Goal: Check status: Check status

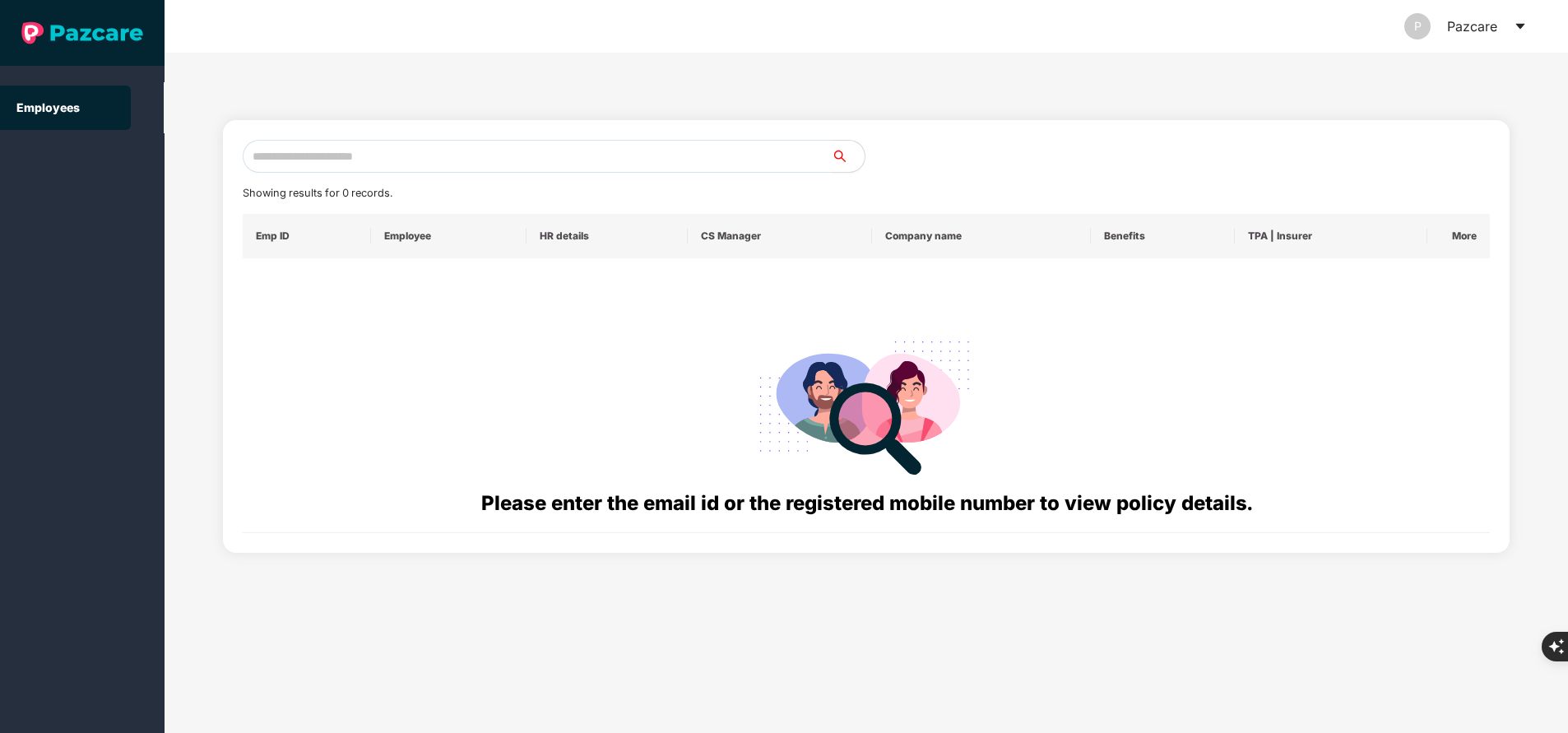
click at [461, 145] on input "text" at bounding box center [537, 156] width 589 height 33
paste input "**********"
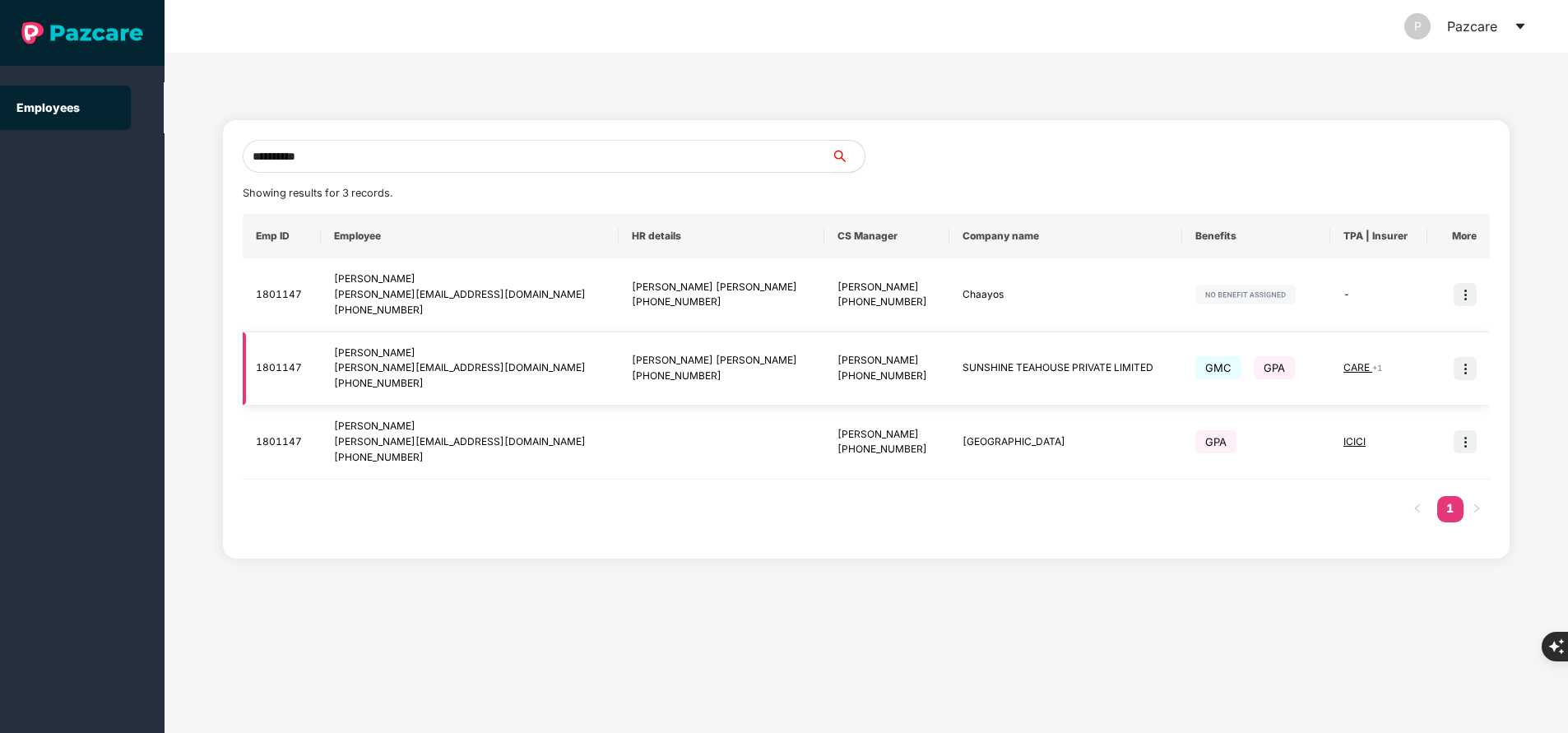
type input "**********"
click at [1473, 372] on img at bounding box center [1466, 369] width 23 height 23
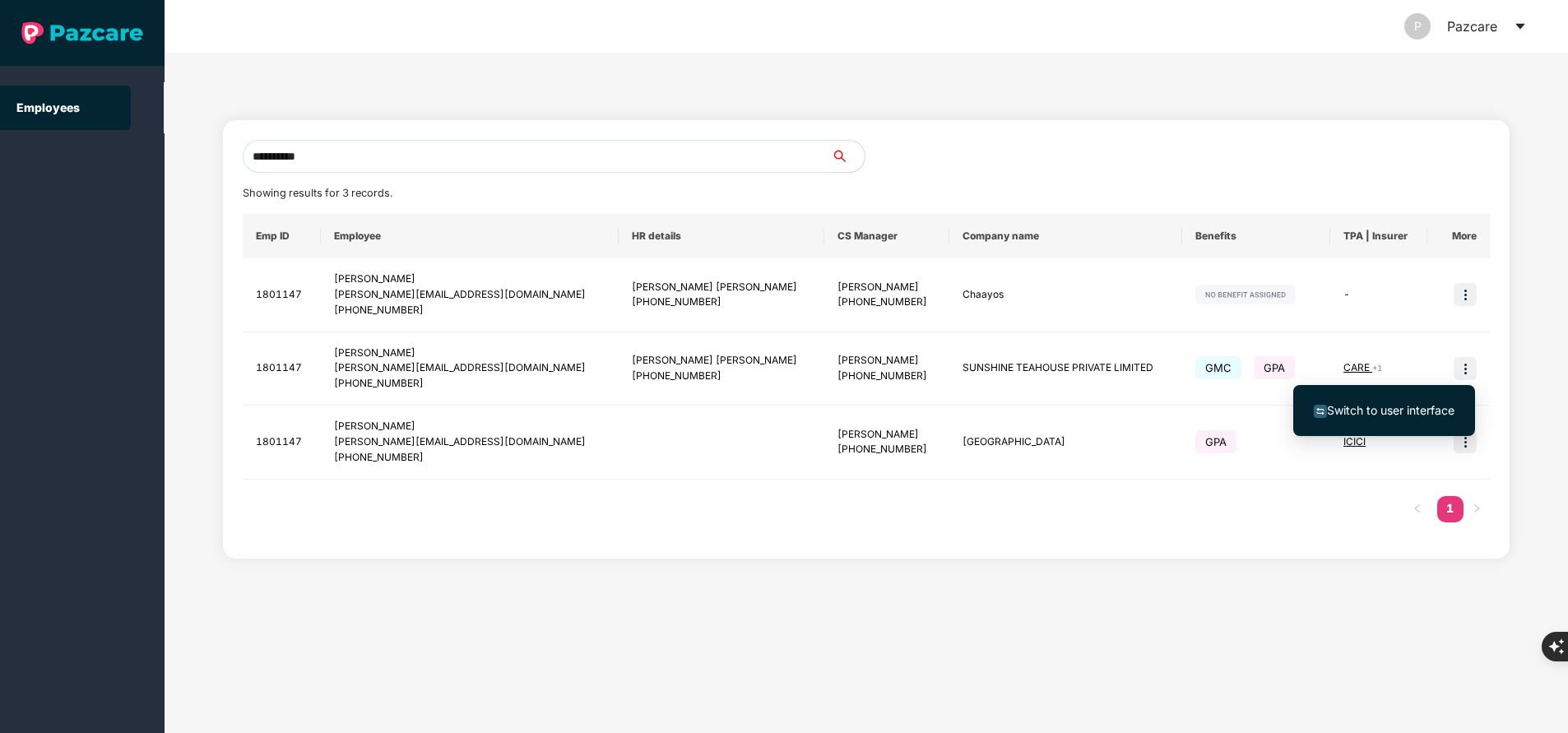
click at [1421, 408] on span "Switch to user interface" at bounding box center [1391, 410] width 128 height 14
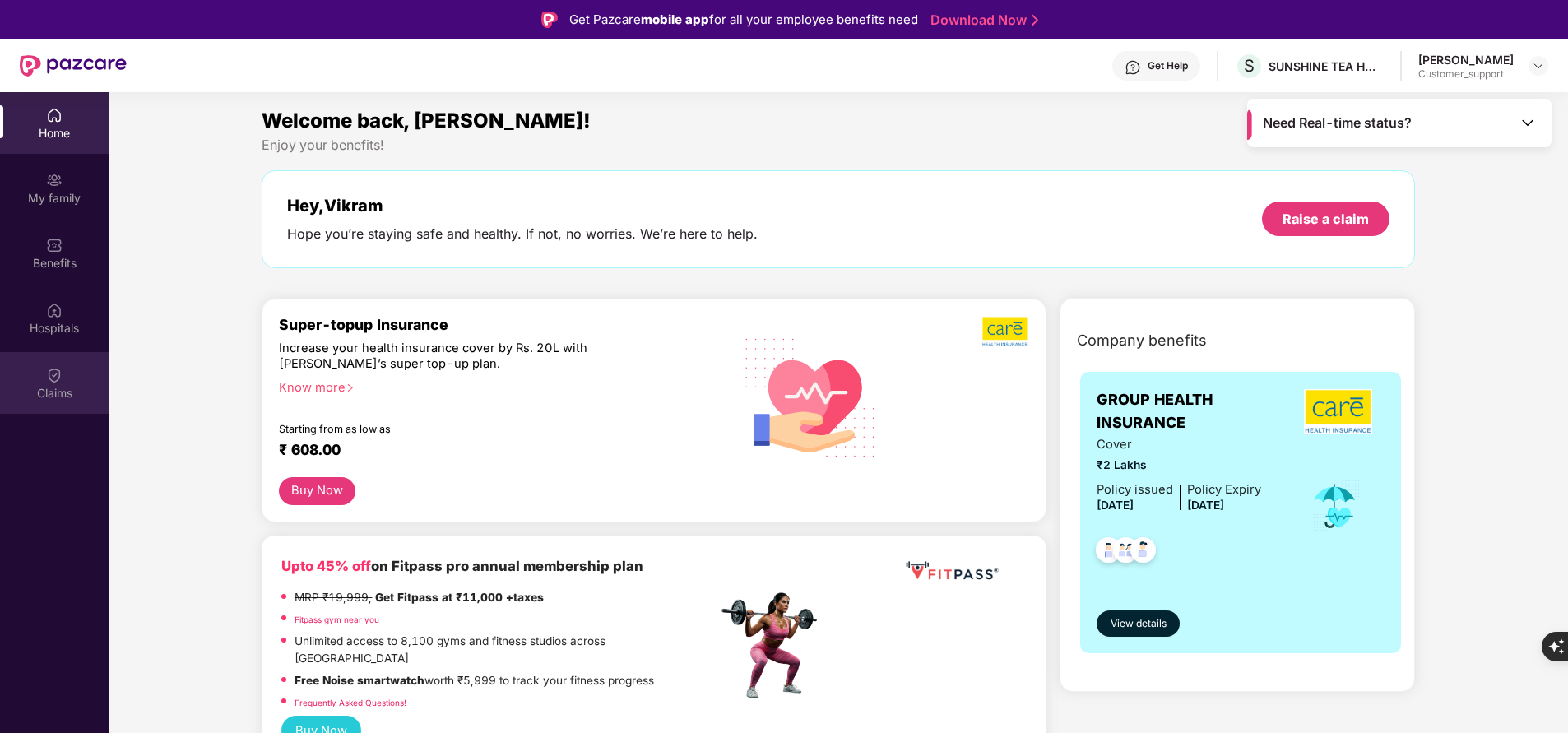
click at [69, 397] on div "Claims" at bounding box center [54, 393] width 109 height 16
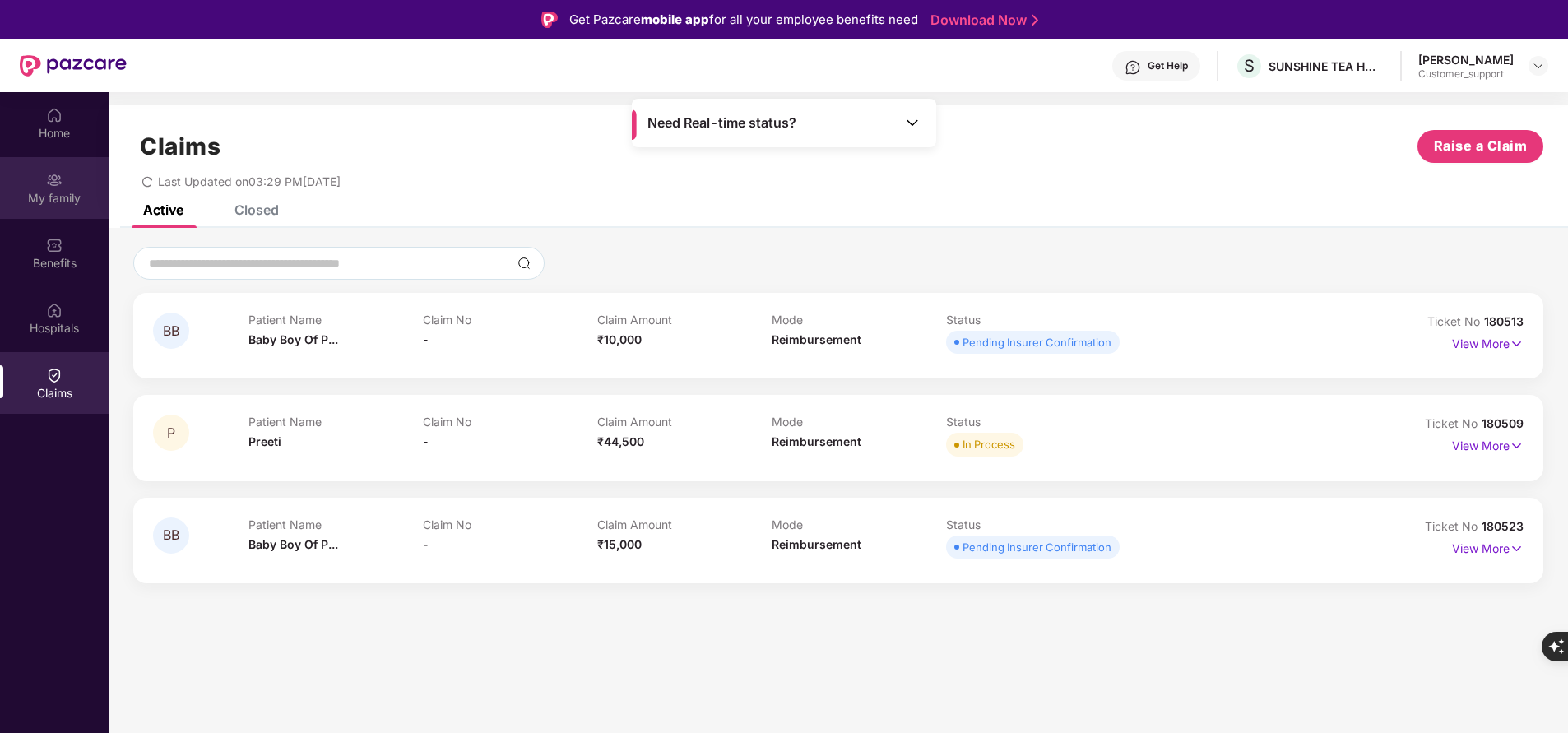
click at [59, 203] on div "My family" at bounding box center [54, 198] width 109 height 16
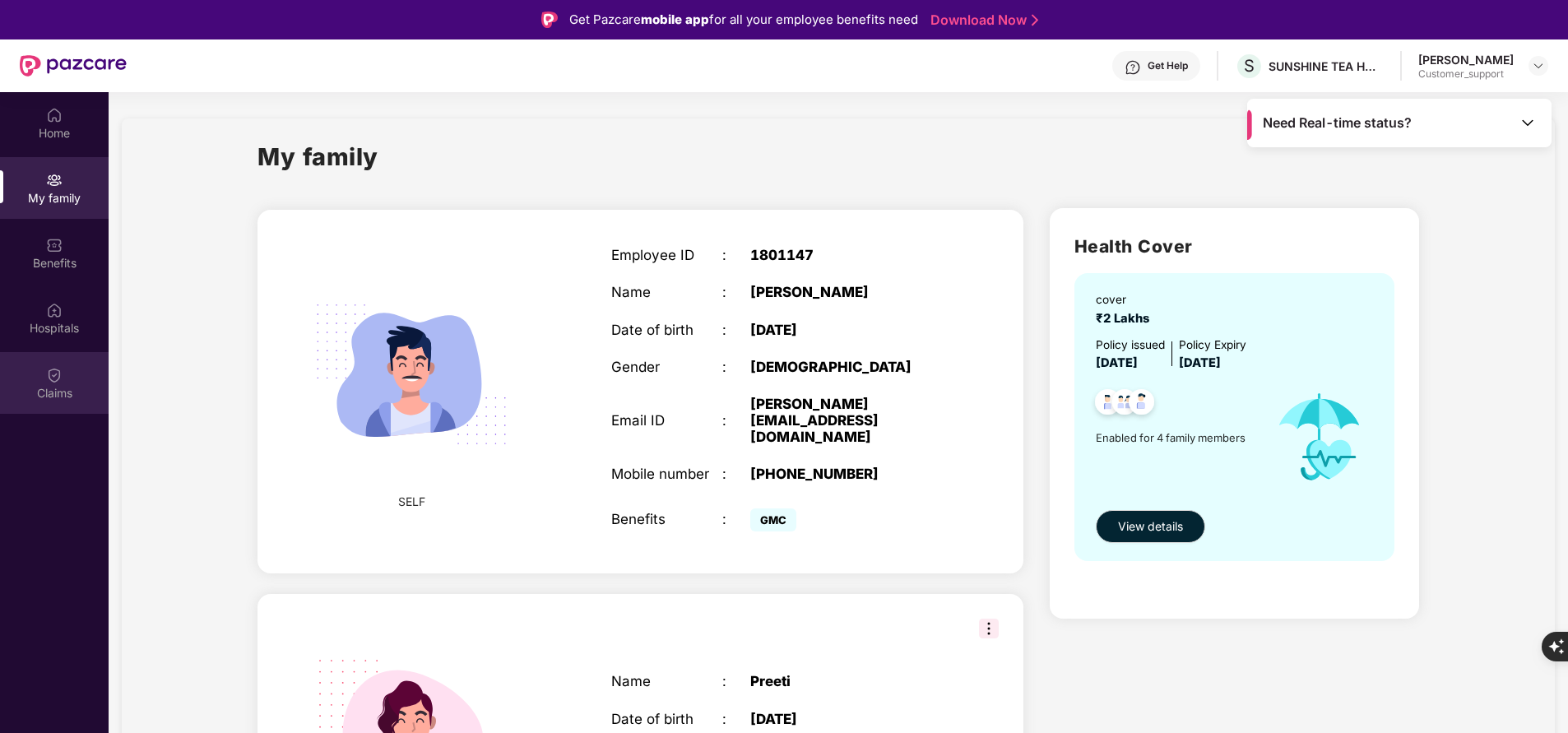
click at [41, 385] on div "Claims" at bounding box center [54, 393] width 109 height 16
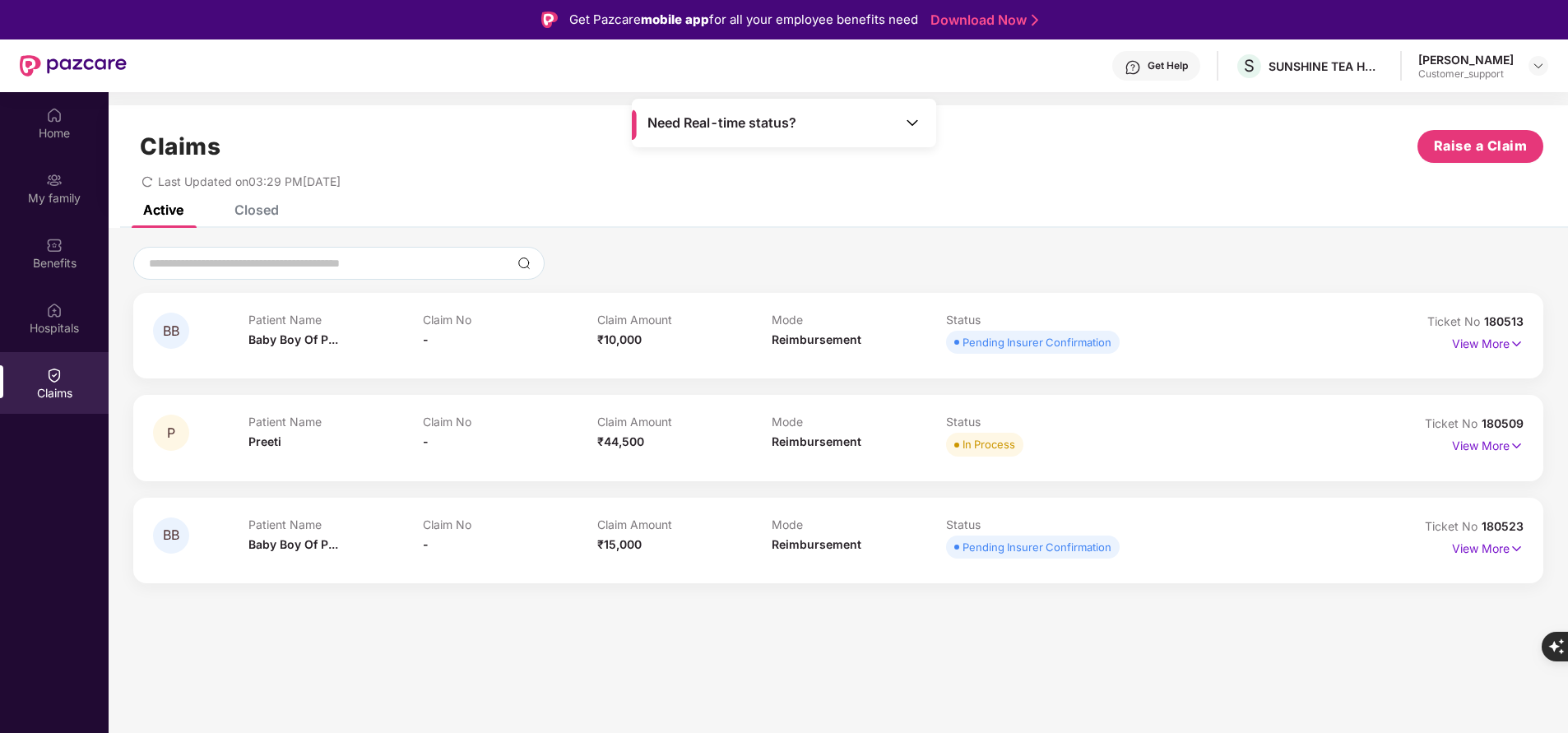
click at [274, 212] on div "Closed" at bounding box center [256, 210] width 45 height 16
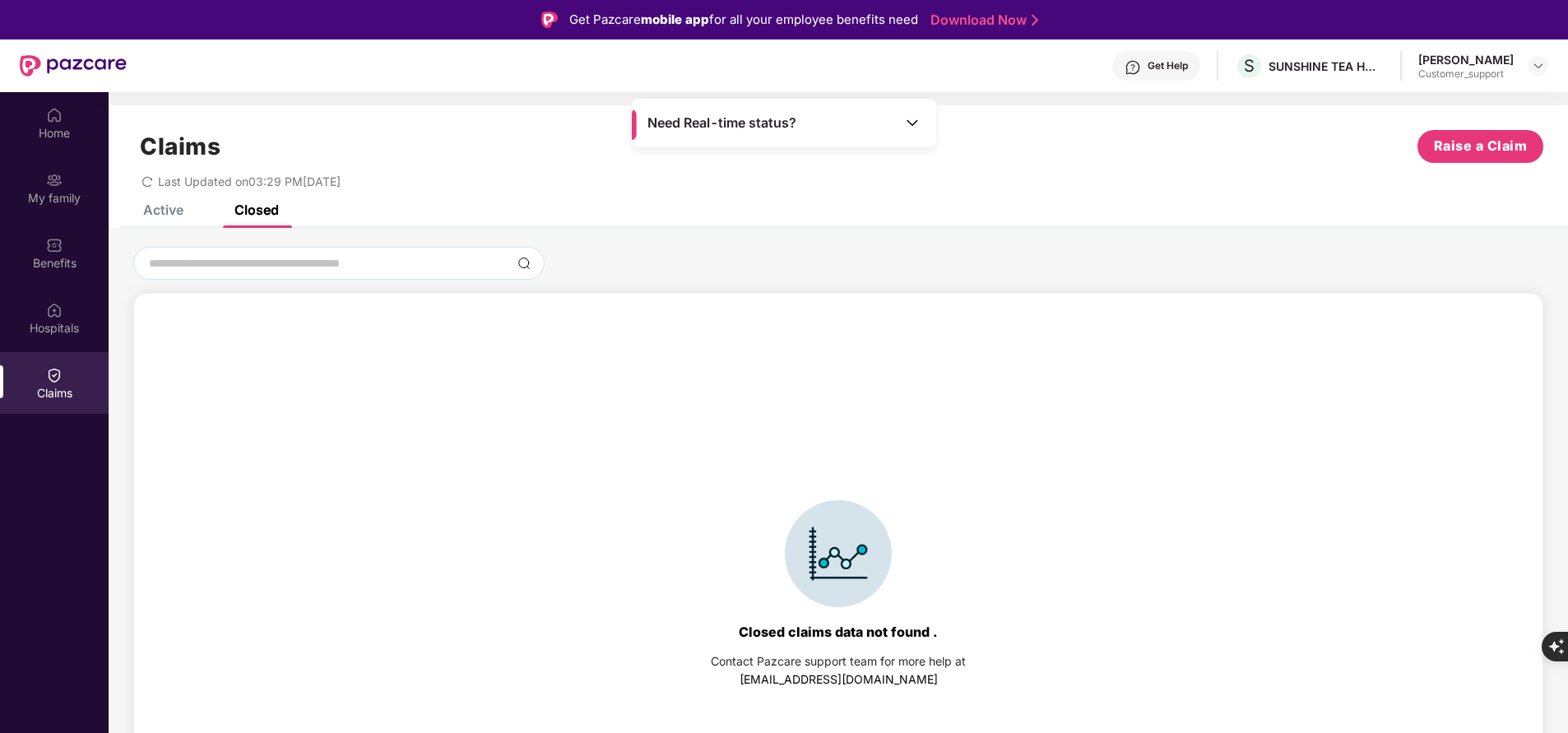
click at [176, 207] on div "Active" at bounding box center [163, 210] width 41 height 16
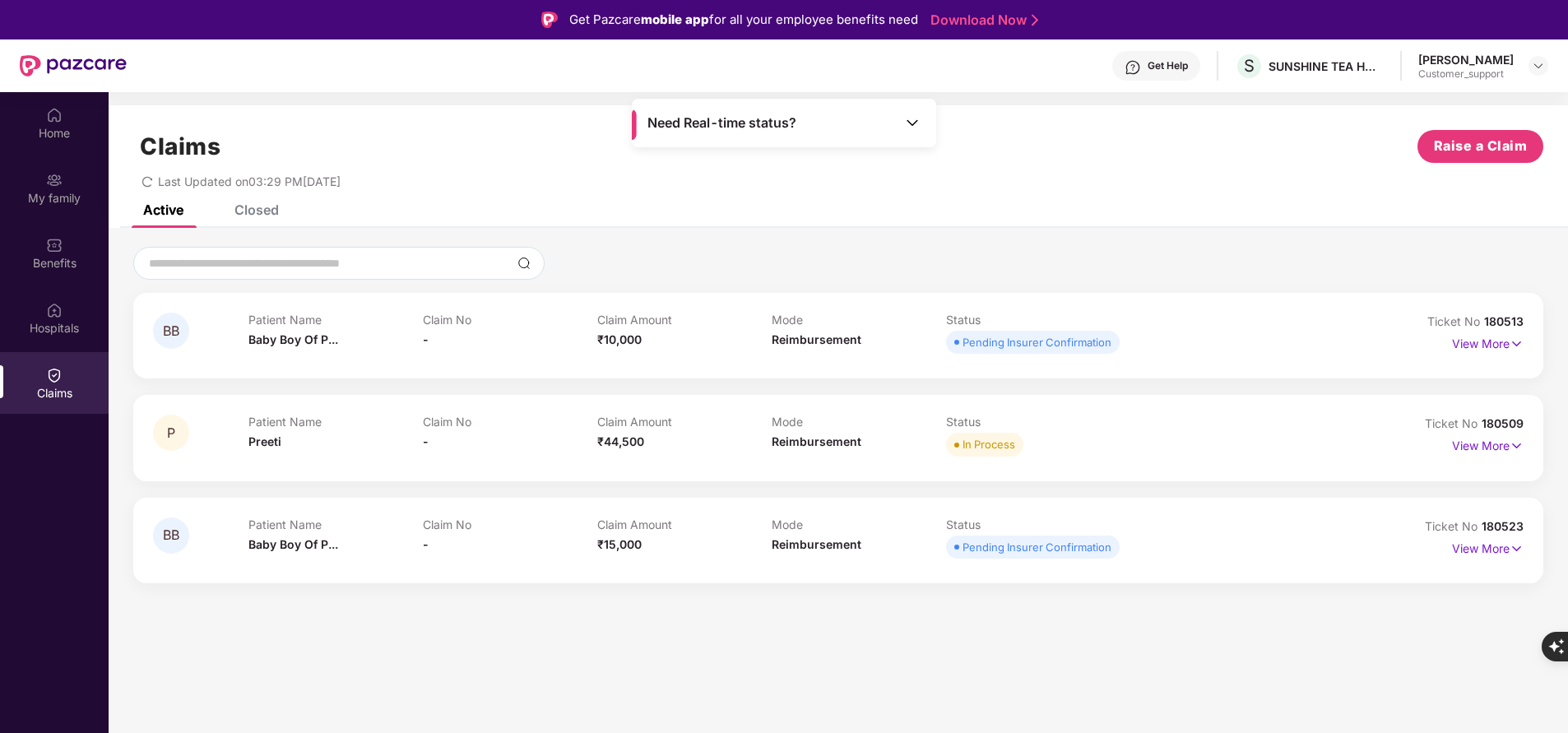
click at [1502, 425] on span "180509" at bounding box center [1503, 423] width 42 height 14
copy div "No 180509"
click at [49, 182] on img at bounding box center [54, 179] width 16 height 16
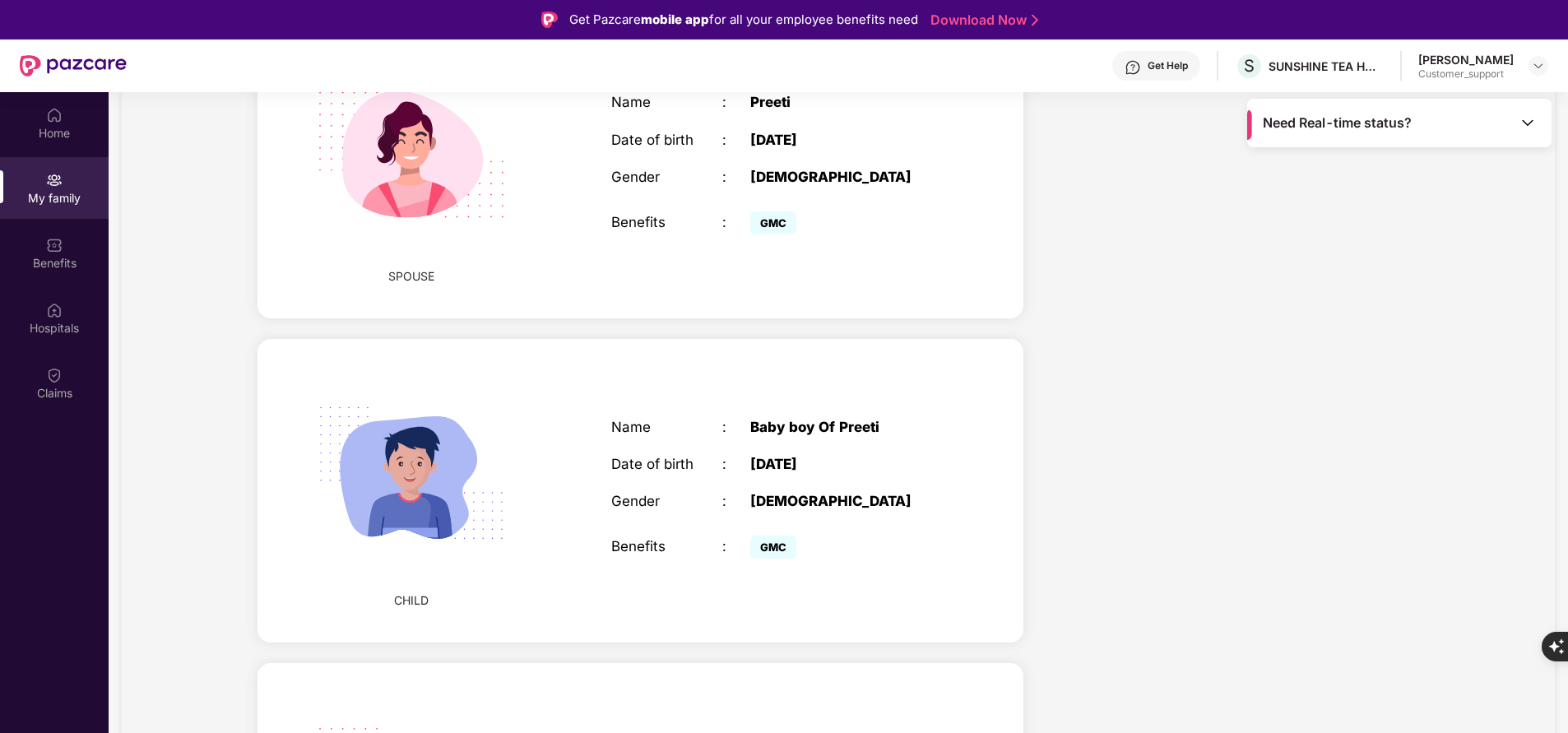
scroll to position [756, 0]
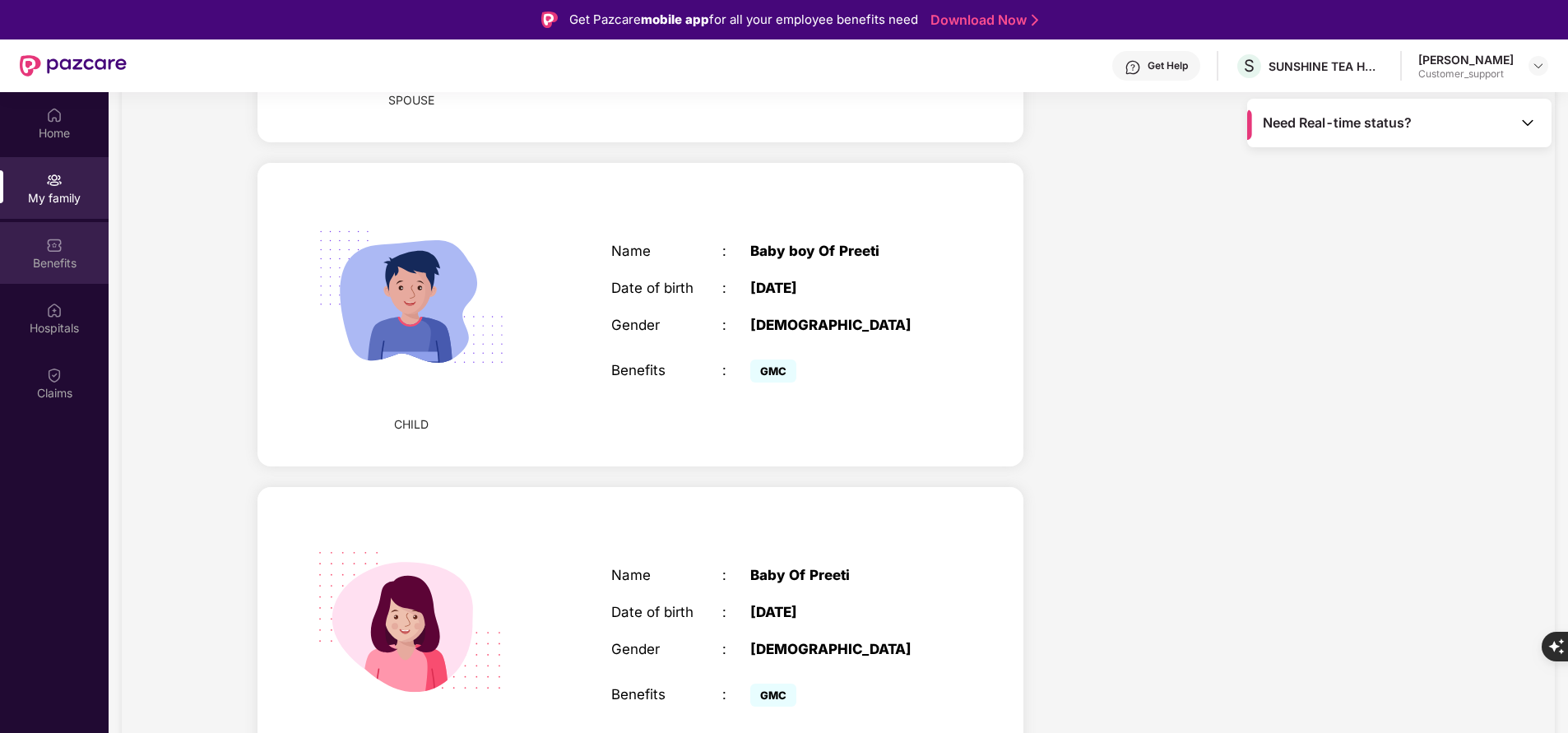
click at [28, 252] on div "Benefits" at bounding box center [54, 252] width 109 height 62
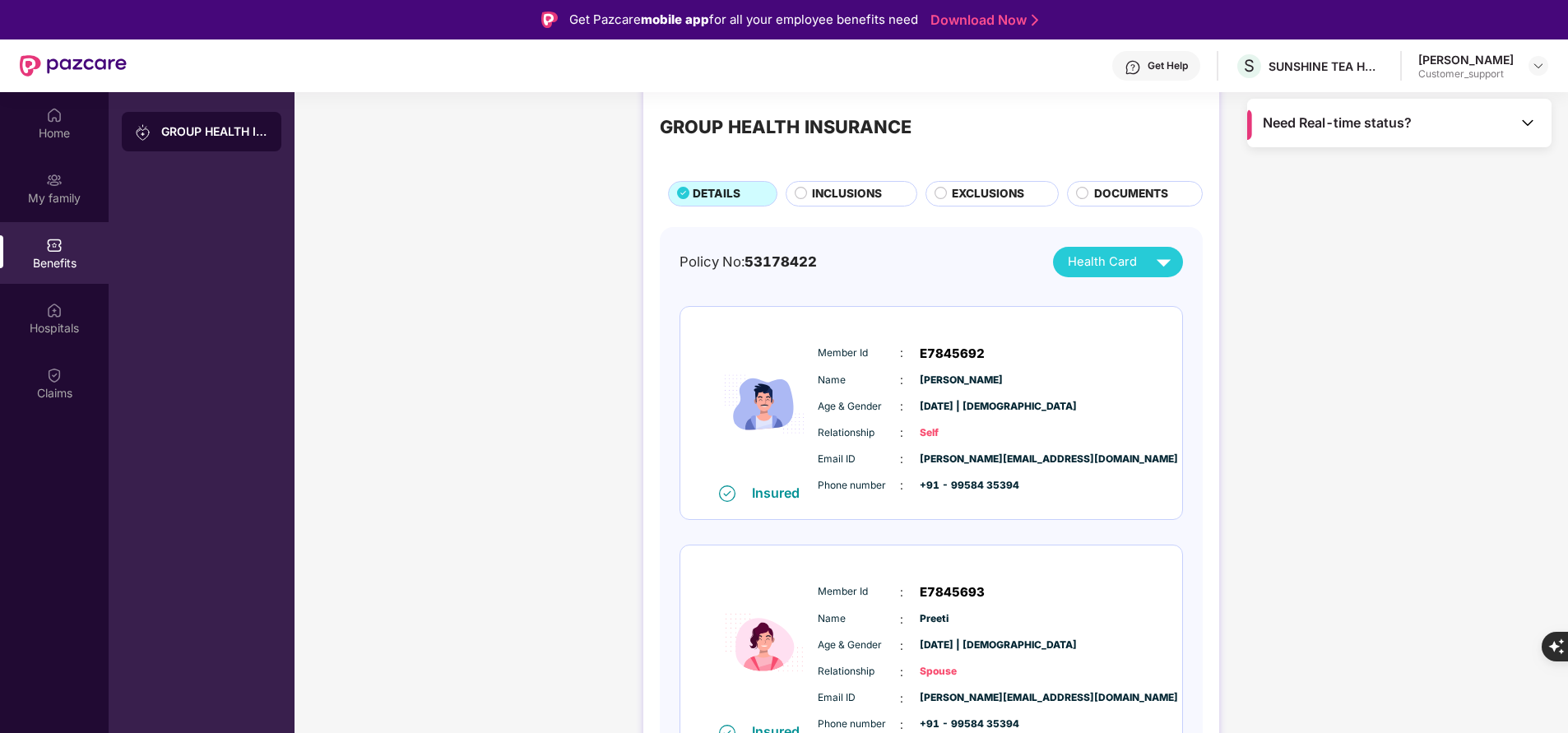
scroll to position [0, 0]
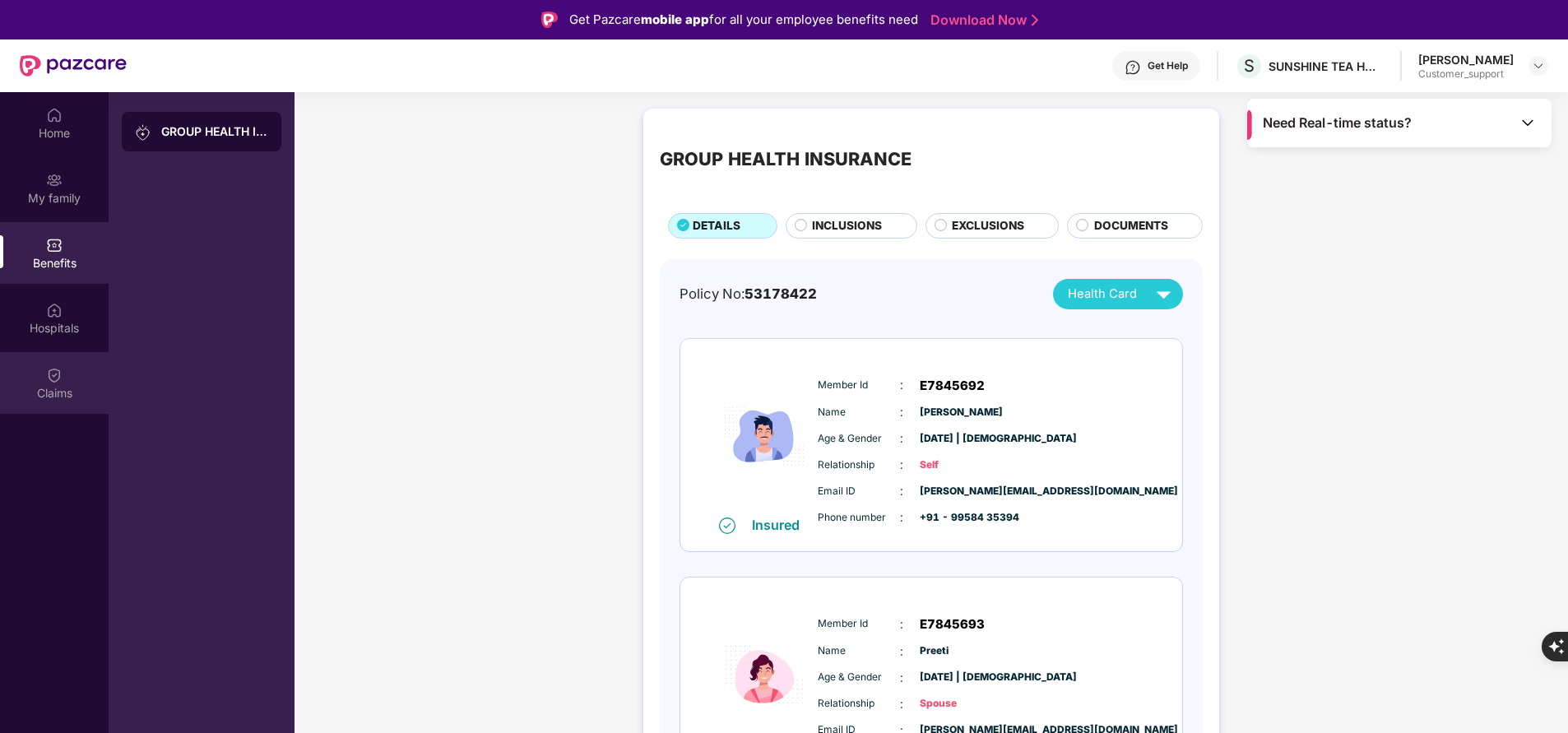
click at [39, 388] on div "Claims" at bounding box center [54, 393] width 109 height 16
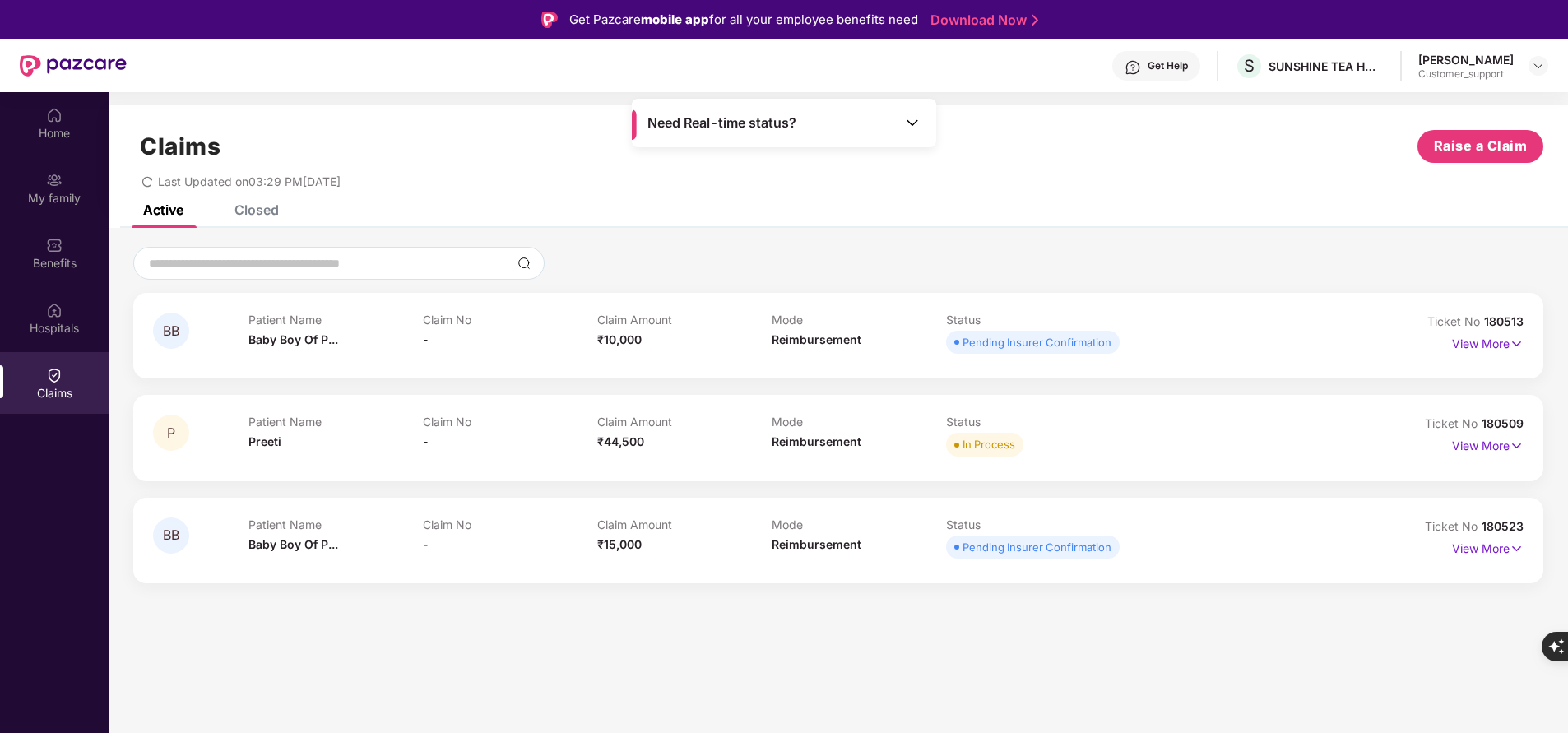
click at [1491, 521] on span "180523" at bounding box center [1503, 526] width 42 height 14
copy div "No 180523"
